Goal: Task Accomplishment & Management: Use online tool/utility

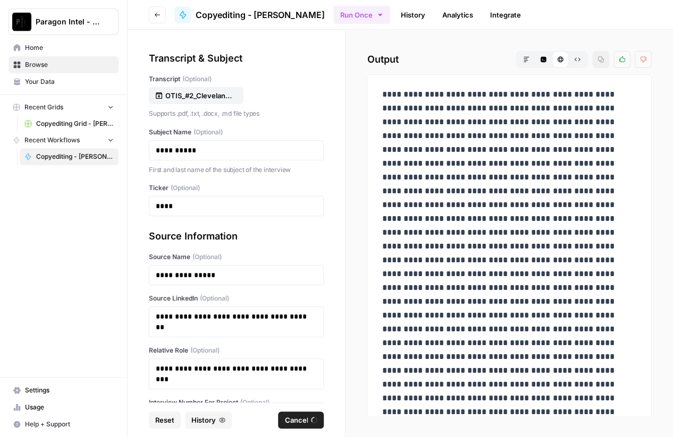
scroll to position [58, 0]
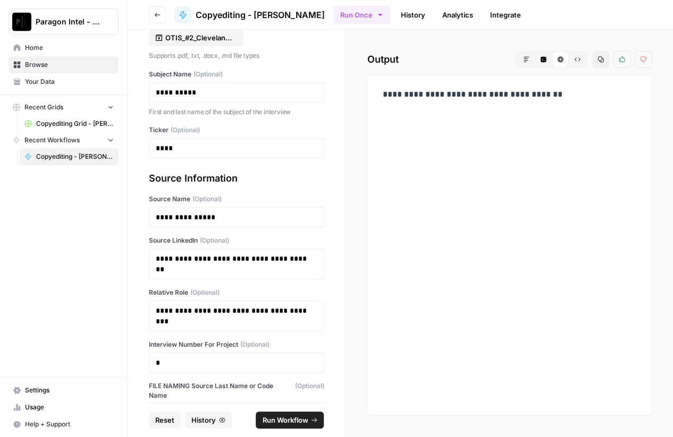
click at [38, 46] on span "Home" at bounding box center [69, 48] width 89 height 10
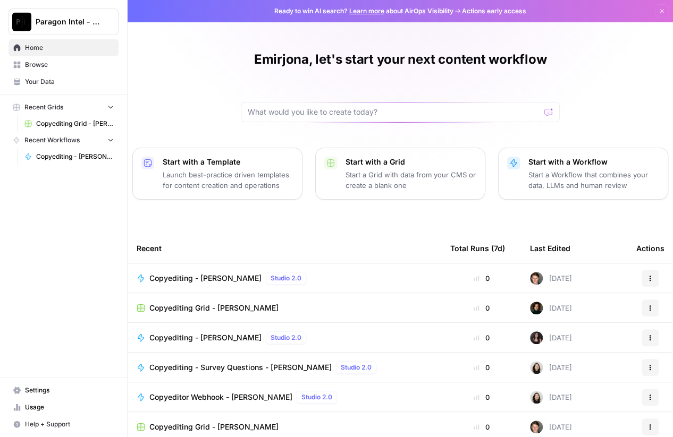
click at [33, 62] on span "Browse" at bounding box center [69, 65] width 89 height 10
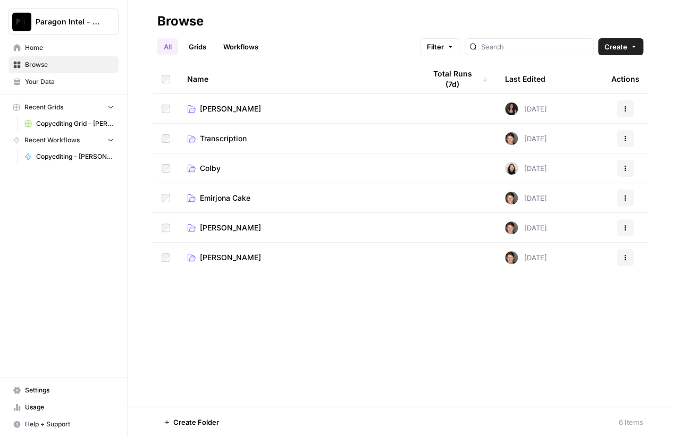
click at [232, 192] on td "Emirjona Cake" at bounding box center [298, 197] width 238 height 29
click at [240, 198] on span "Emirjona Cake" at bounding box center [225, 198] width 50 height 11
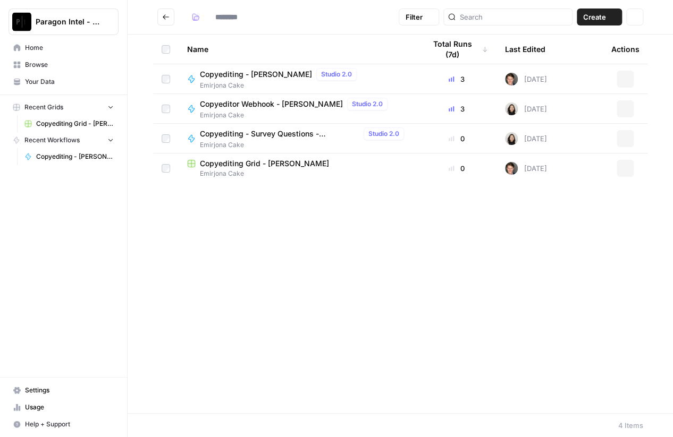
type input "**********"
click at [260, 162] on span "Copyediting Grid - [PERSON_NAME]" at bounding box center [264, 163] width 129 height 11
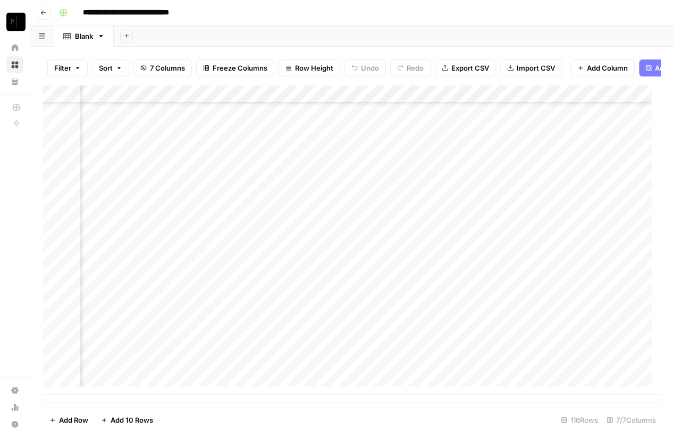
scroll to position [1829, 137]
click at [567, 332] on div "Add Column" at bounding box center [351, 240] width 617 height 310
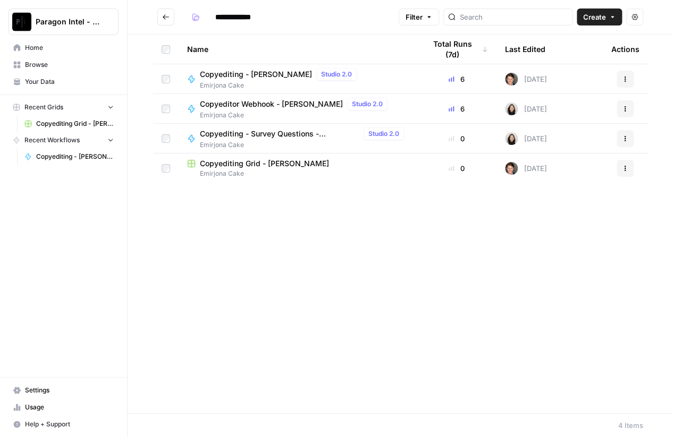
click at [229, 163] on span "Copyediting Grid - [PERSON_NAME]" at bounding box center [264, 163] width 129 height 11
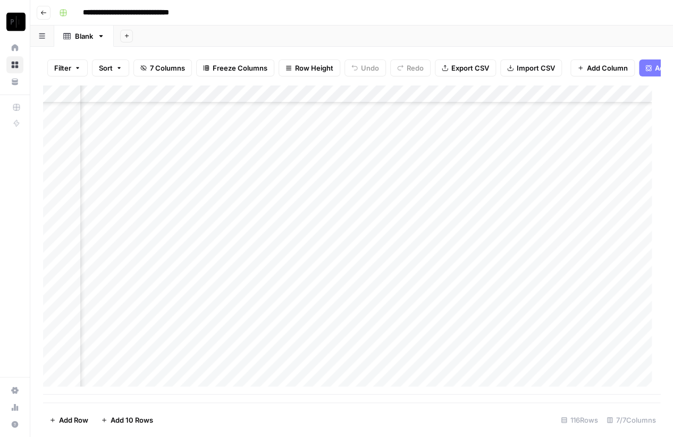
scroll to position [1829, 197]
click at [504, 332] on div "Add Column" at bounding box center [351, 240] width 617 height 310
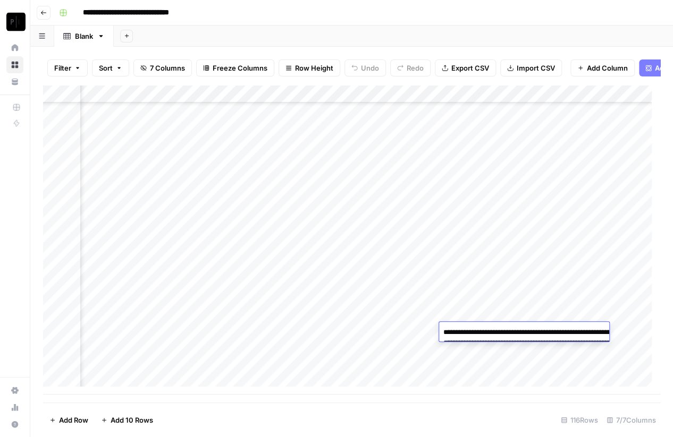
click at [504, 332] on textarea "**********" at bounding box center [545, 353] width 213 height 57
click at [510, 269] on div "Add Column" at bounding box center [351, 240] width 617 height 310
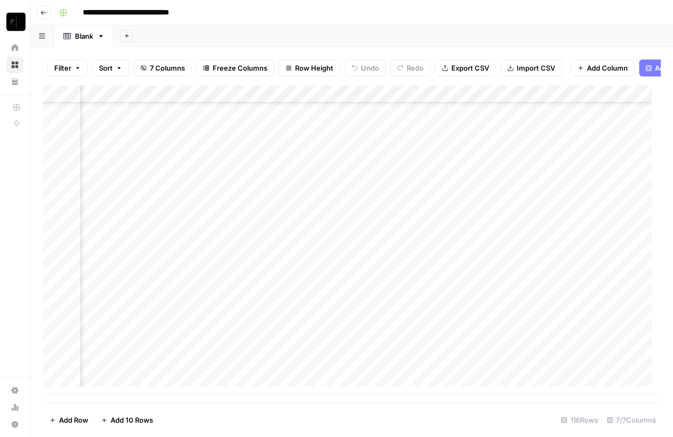
click at [476, 354] on div "Add Column" at bounding box center [351, 240] width 617 height 310
click at [514, 348] on div "Add Column" at bounding box center [351, 240] width 617 height 310
click at [514, 348] on textarea "**********" at bounding box center [545, 371] width 213 height 57
click at [512, 317] on div "Add Column" at bounding box center [351, 240] width 617 height 310
click at [496, 366] on div "Add Column" at bounding box center [351, 240] width 617 height 310
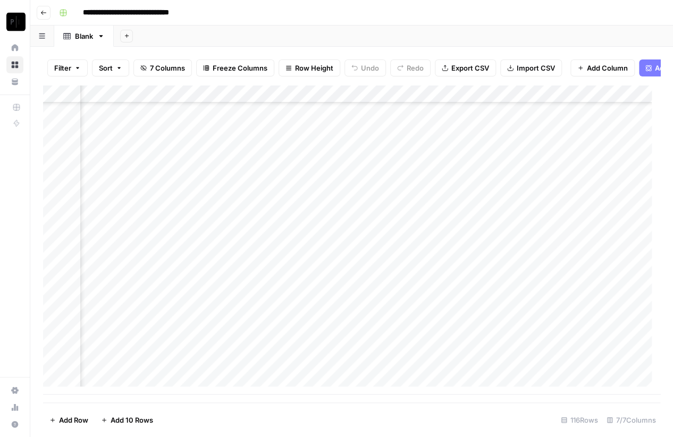
click at [496, 366] on div "Add Column" at bounding box center [351, 240] width 617 height 310
click at [496, 366] on textarea "**********" at bounding box center [545, 389] width 213 height 57
